Goal: Navigation & Orientation: Find specific page/section

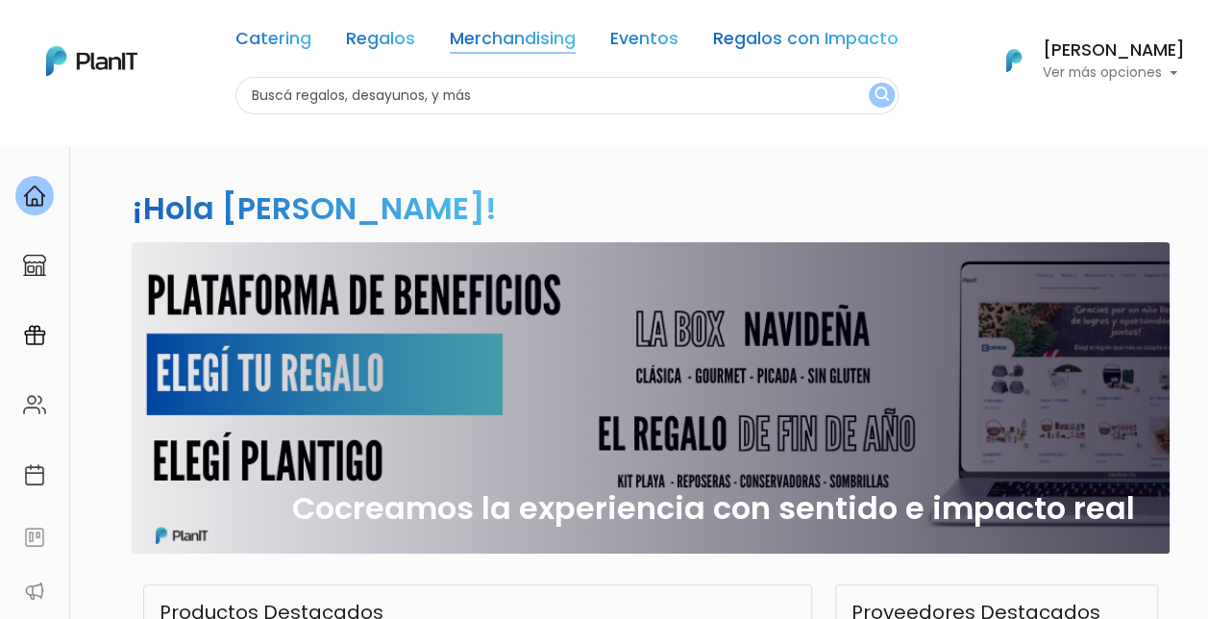
click at [540, 37] on link "Merchandising" at bounding box center [513, 42] width 126 height 23
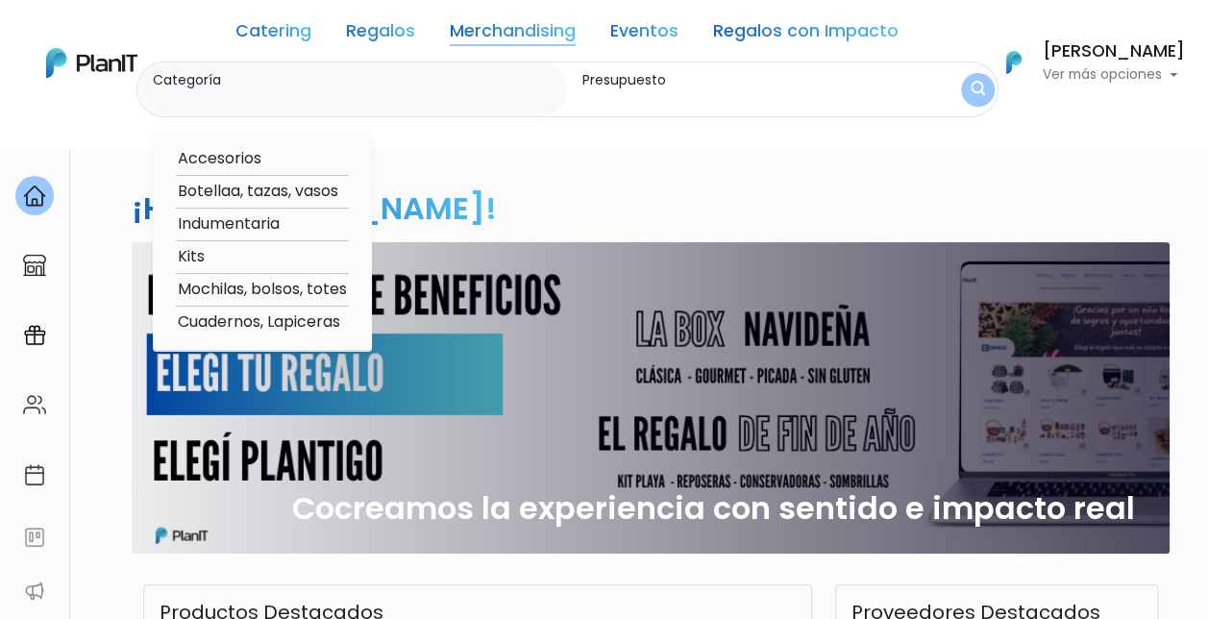
click at [540, 36] on link "Merchandising" at bounding box center [513, 34] width 126 height 23
click at [219, 154] on option "Accesorios" at bounding box center [262, 159] width 173 height 24
type input "Accesorios"
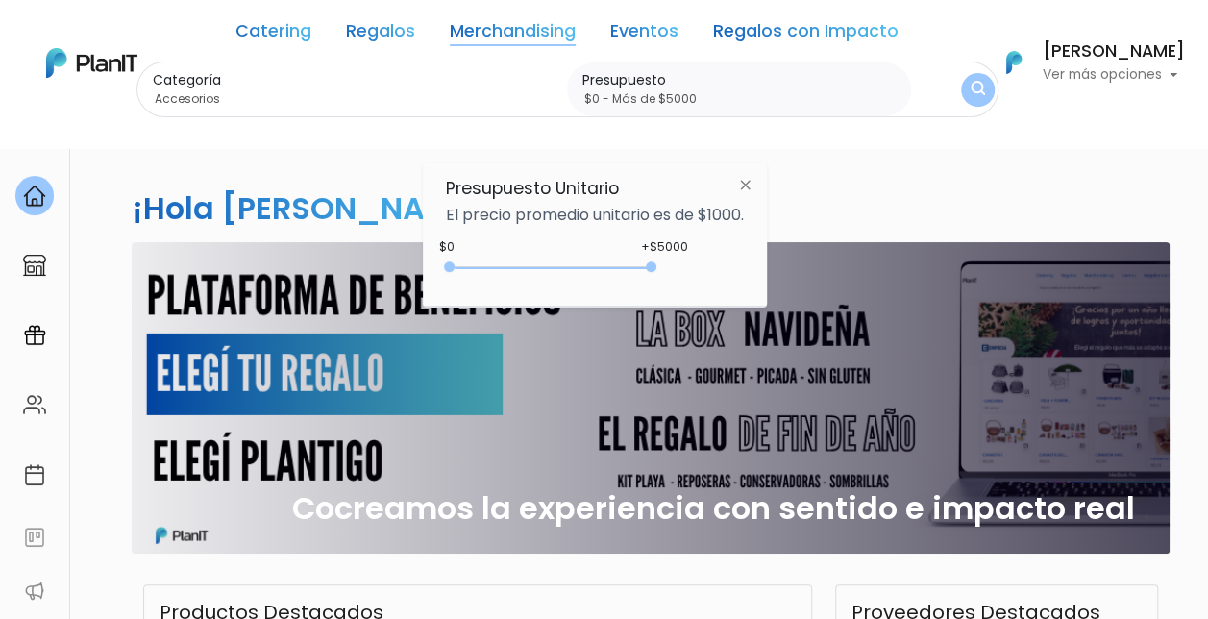
drag, startPoint x: 702, startPoint y: 266, endPoint x: 1126, endPoint y: 241, distance: 424.4
click at [1126, 242] on body "Catering Regalos Merchandising Eventos Regalos con Impacto Catering Regalos Mer…" at bounding box center [604, 309] width 1208 height 619
type input "$0 - Más de $5000"
click at [970, 94] on img "submit" at bounding box center [977, 90] width 14 height 18
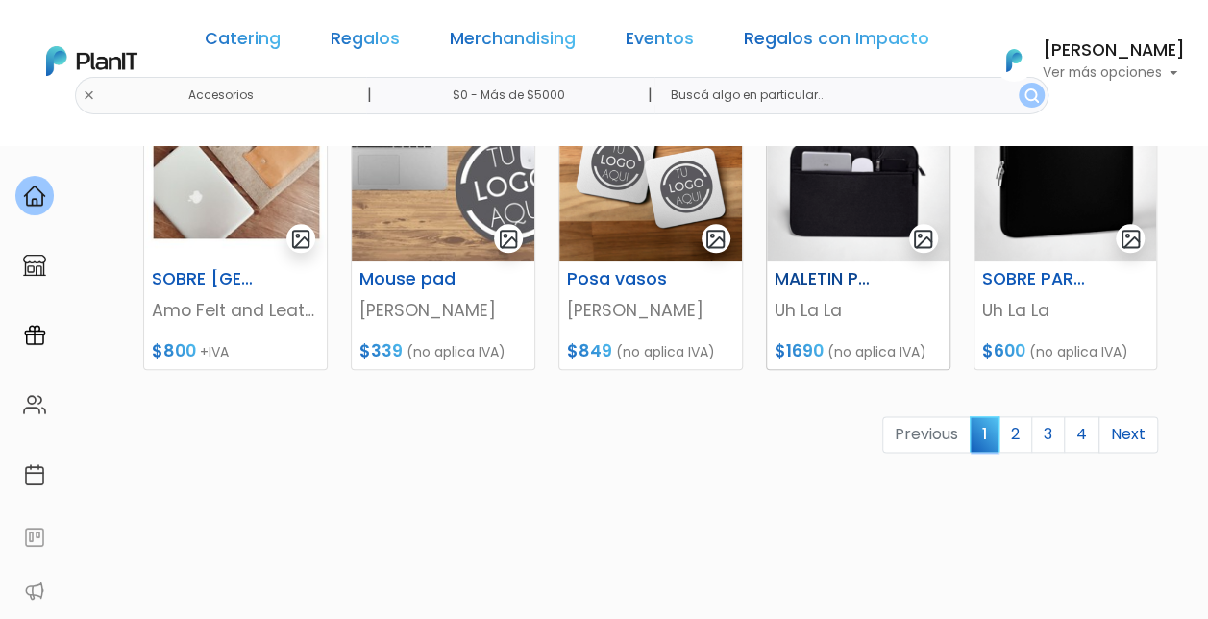
scroll to position [961, 0]
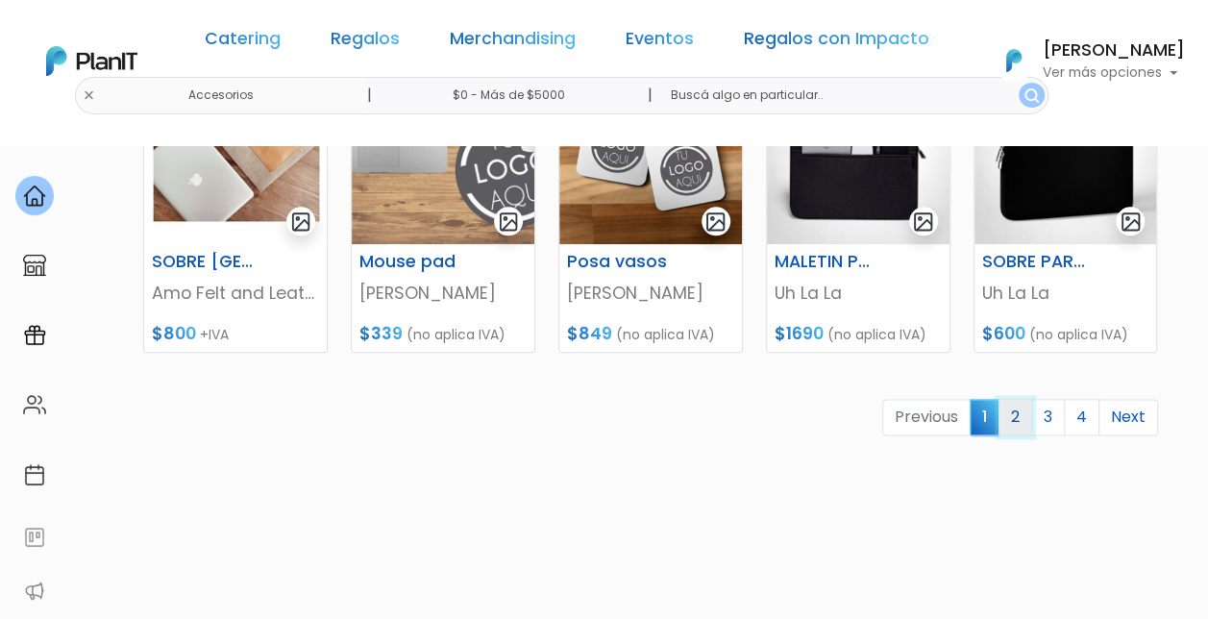
click at [1022, 418] on link "2" at bounding box center [1015, 417] width 34 height 37
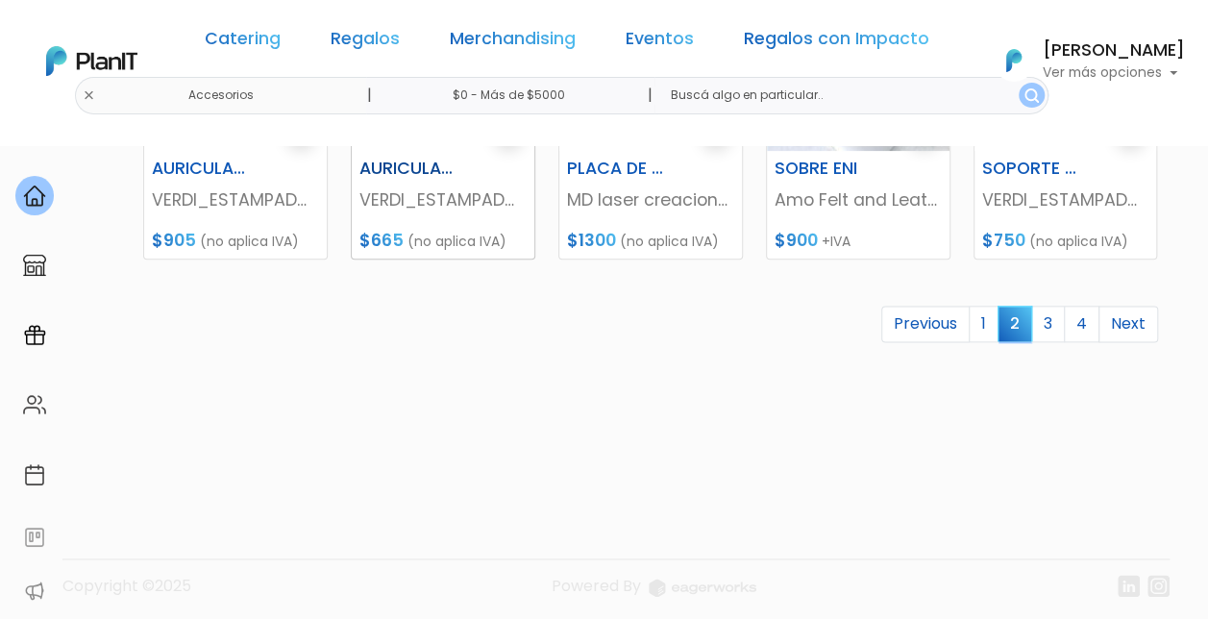
scroll to position [1061, 0]
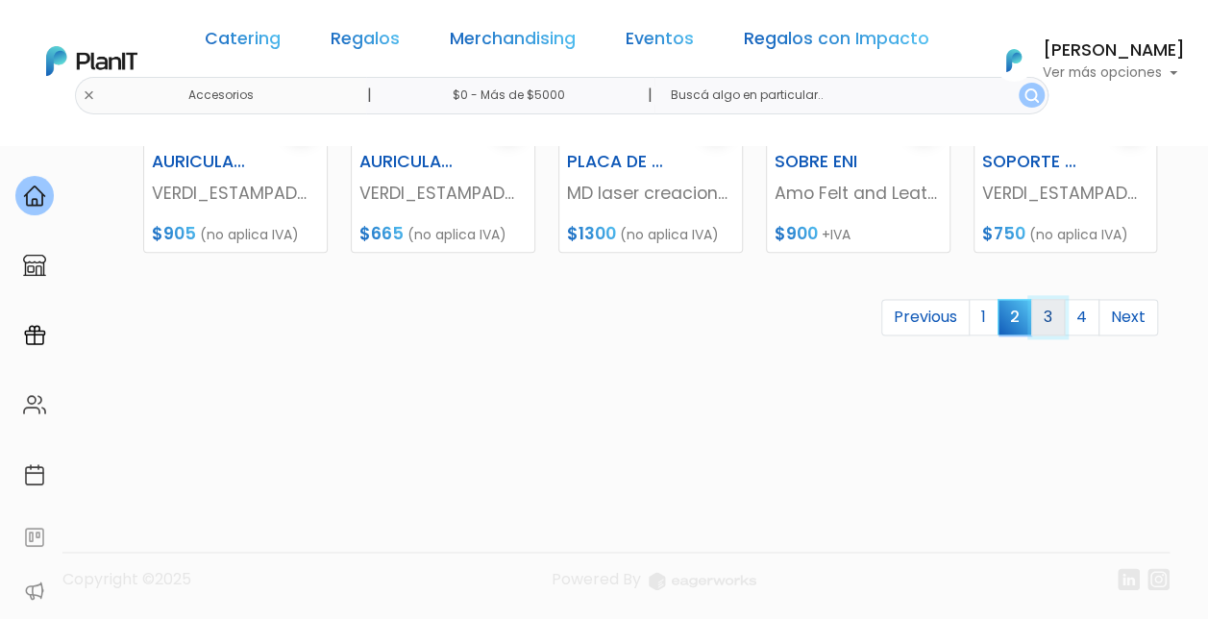
click at [1045, 312] on link "3" at bounding box center [1048, 317] width 34 height 37
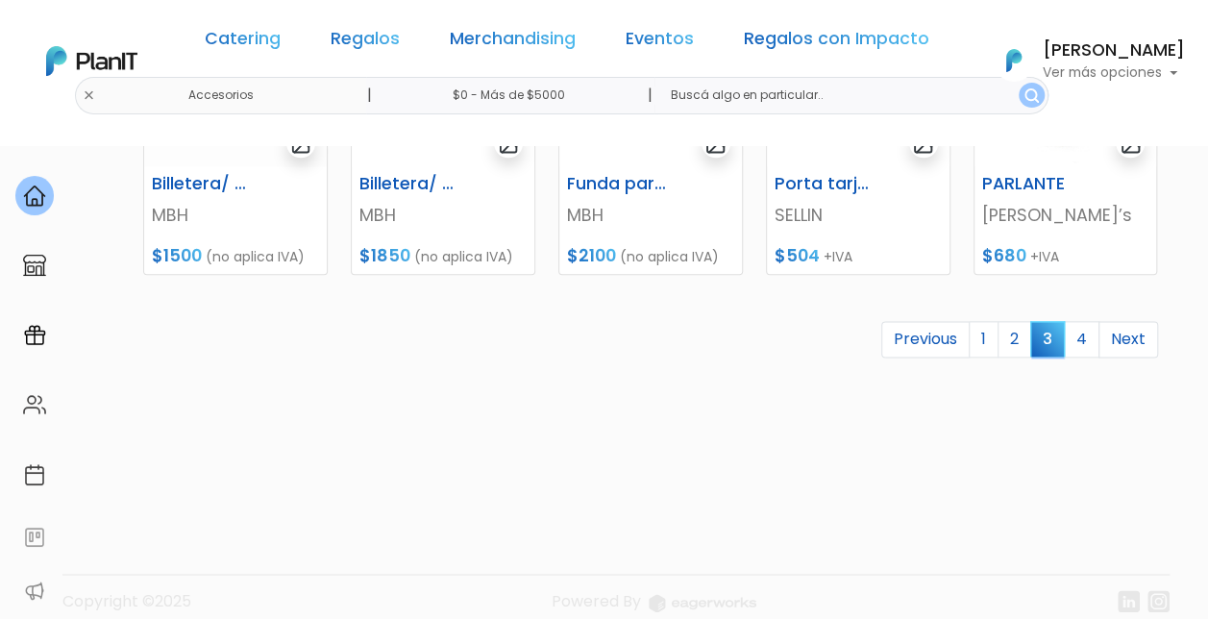
scroll to position [1057, 0]
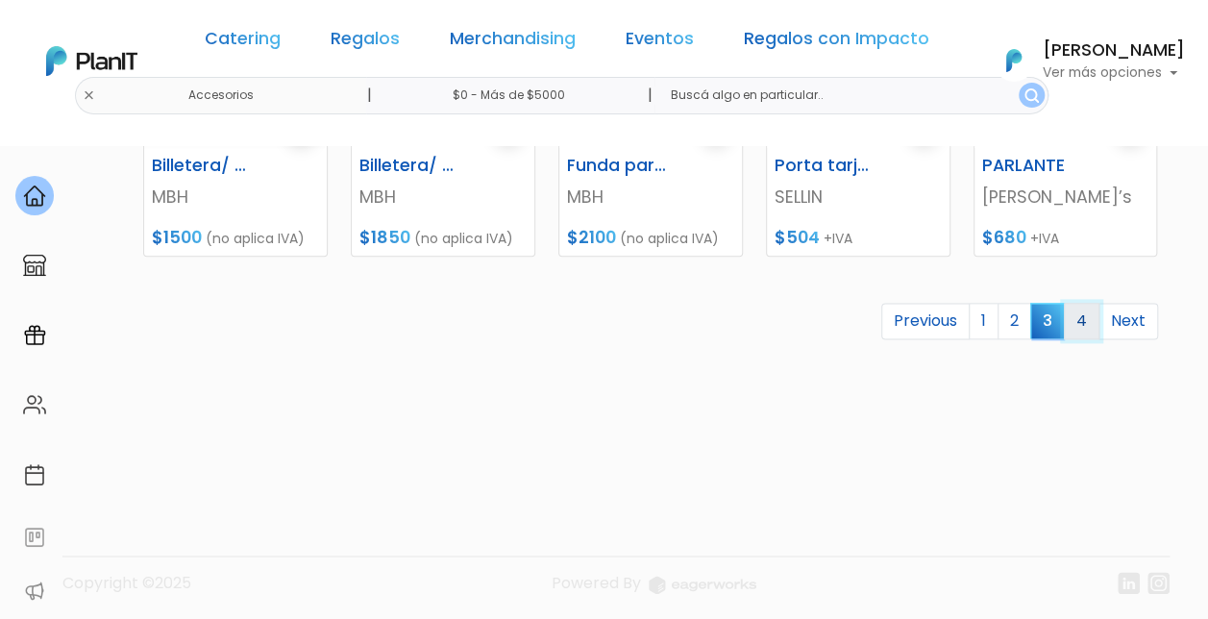
click at [1082, 331] on link "4" at bounding box center [1082, 321] width 36 height 37
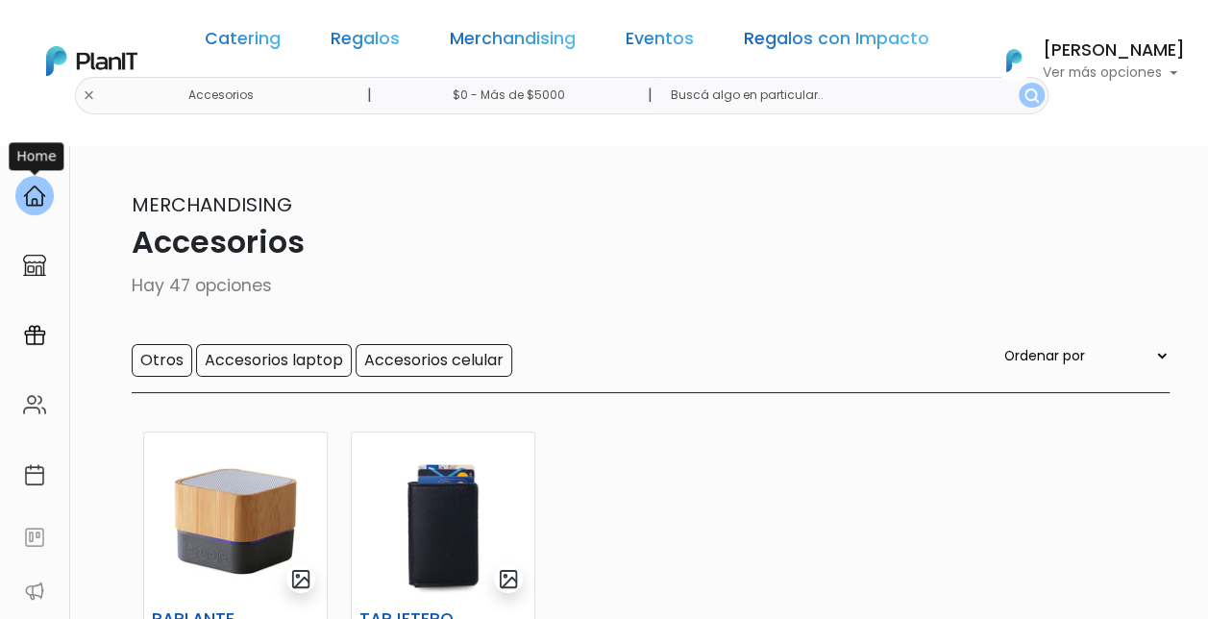
click at [28, 200] on img at bounding box center [34, 195] width 23 height 23
